Goal: Go to known website: Go to known website

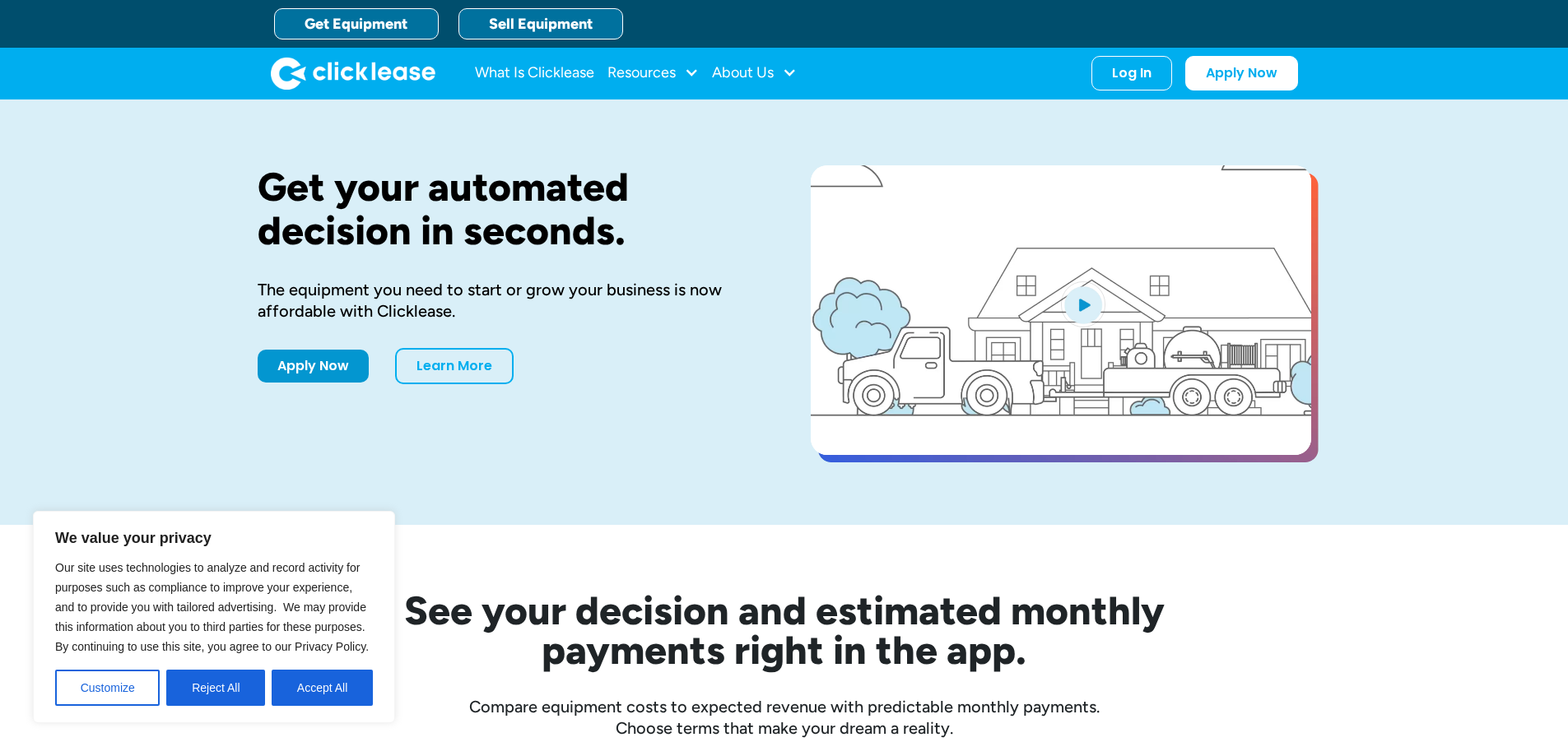
click at [567, 23] on link "Sell Equipment" at bounding box center [541, 23] width 164 height 32
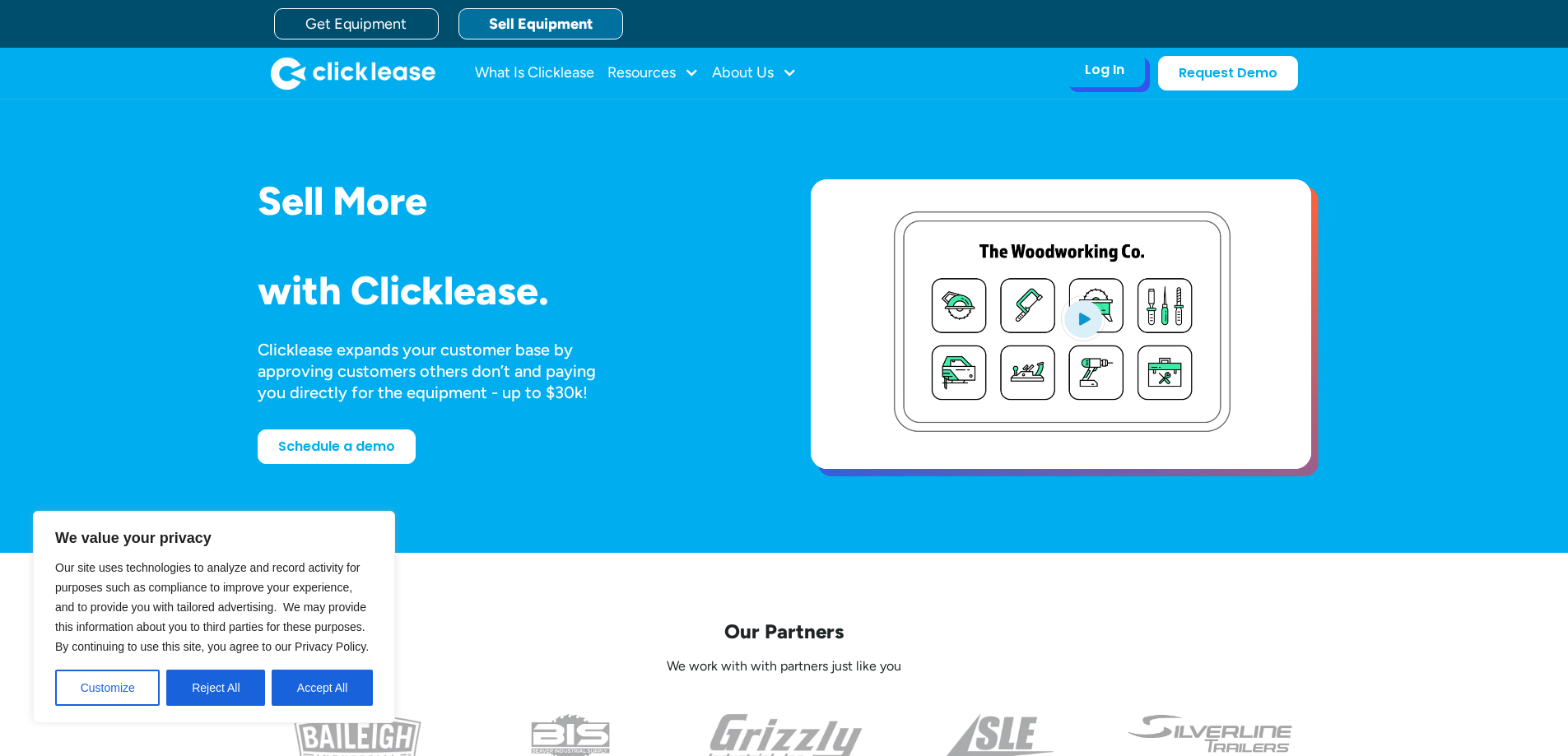
click at [1104, 72] on div "Log In" at bounding box center [1105, 69] width 40 height 16
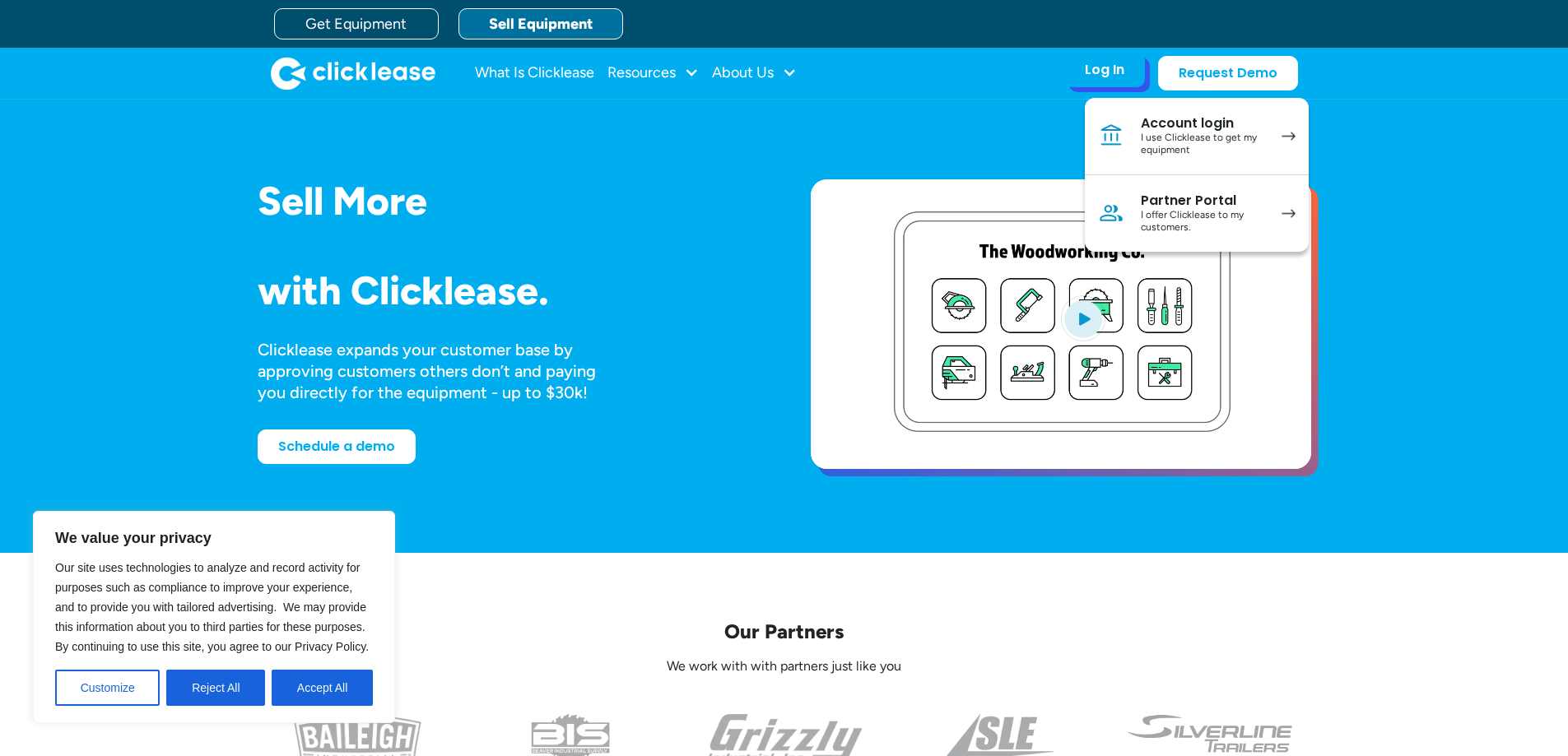
click at [1203, 219] on div "I offer Clicklease to my customers." at bounding box center [1203, 222] width 125 height 25
